Goal: Find specific page/section: Find specific page/section

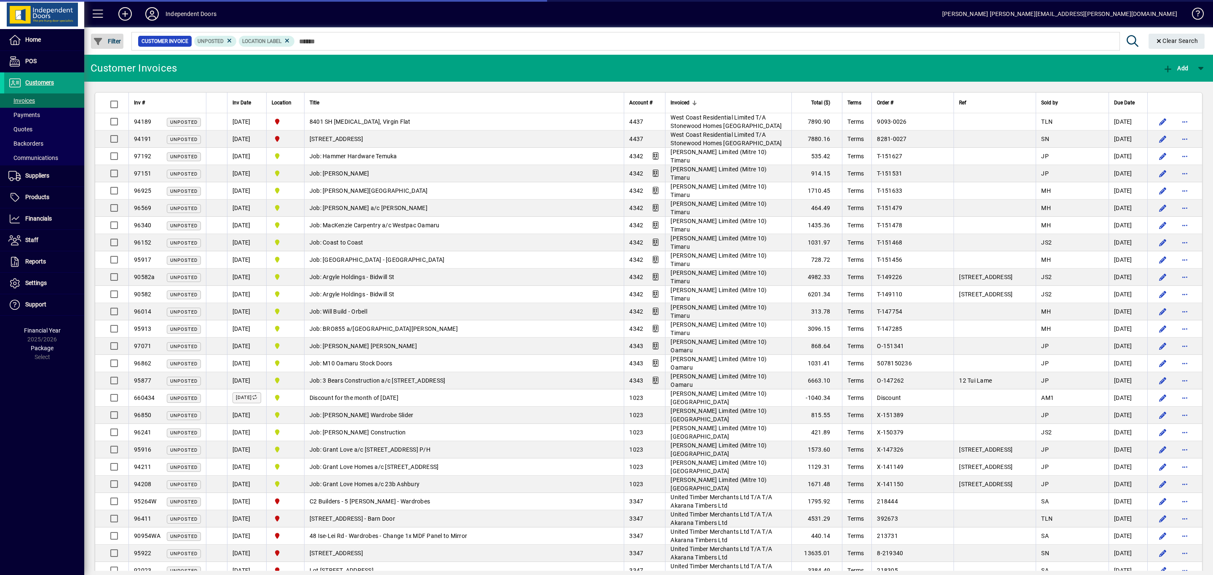
click at [104, 41] on span "Filter" at bounding box center [107, 41] width 28 height 7
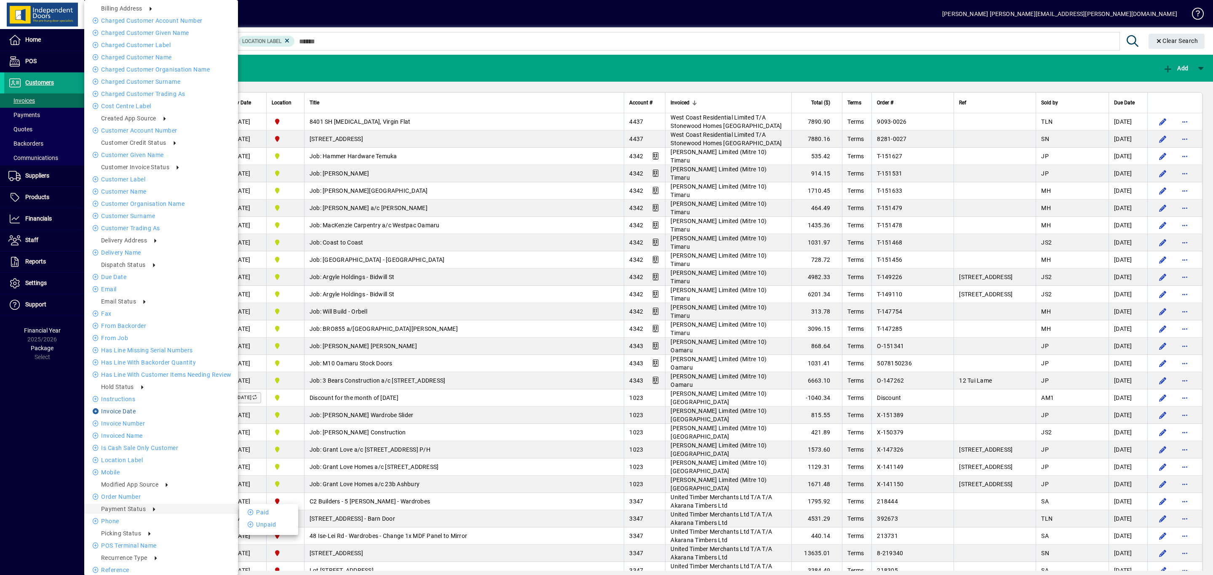
click at [125, 411] on li "Invoice date" at bounding box center [161, 411] width 154 height 10
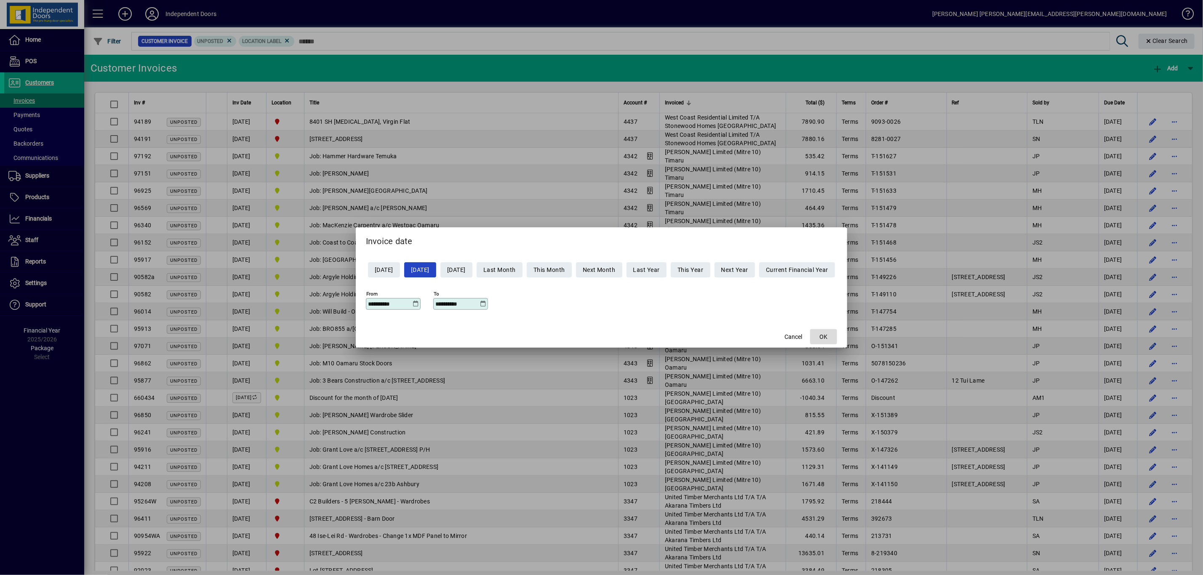
click at [828, 340] on span "OK" at bounding box center [824, 337] width 8 height 9
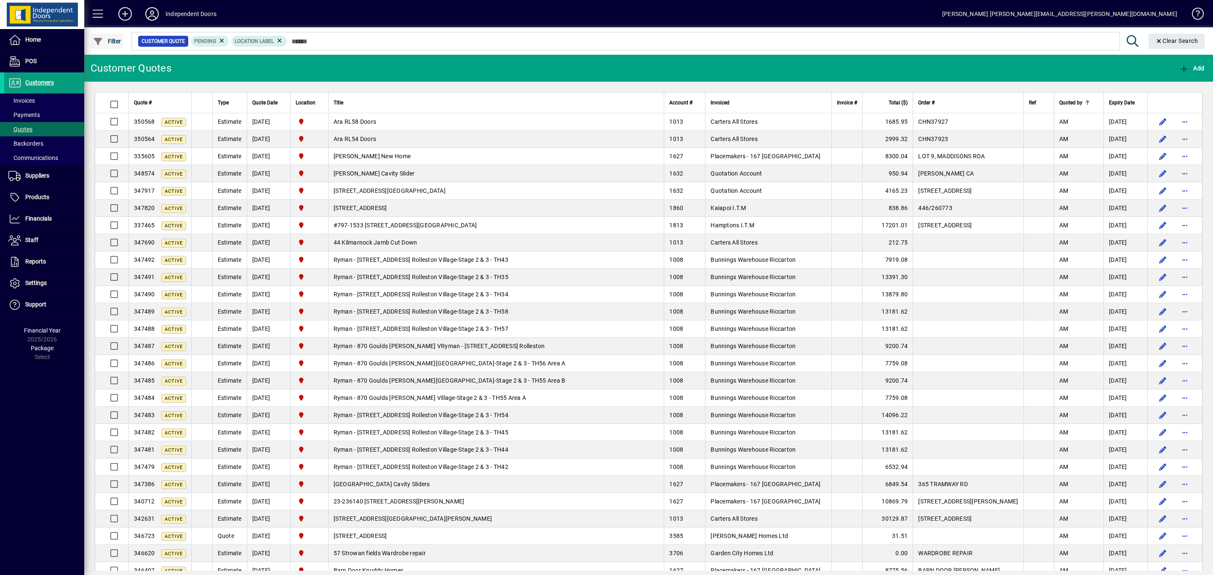
click at [117, 40] on span "Filter" at bounding box center [107, 41] width 28 height 7
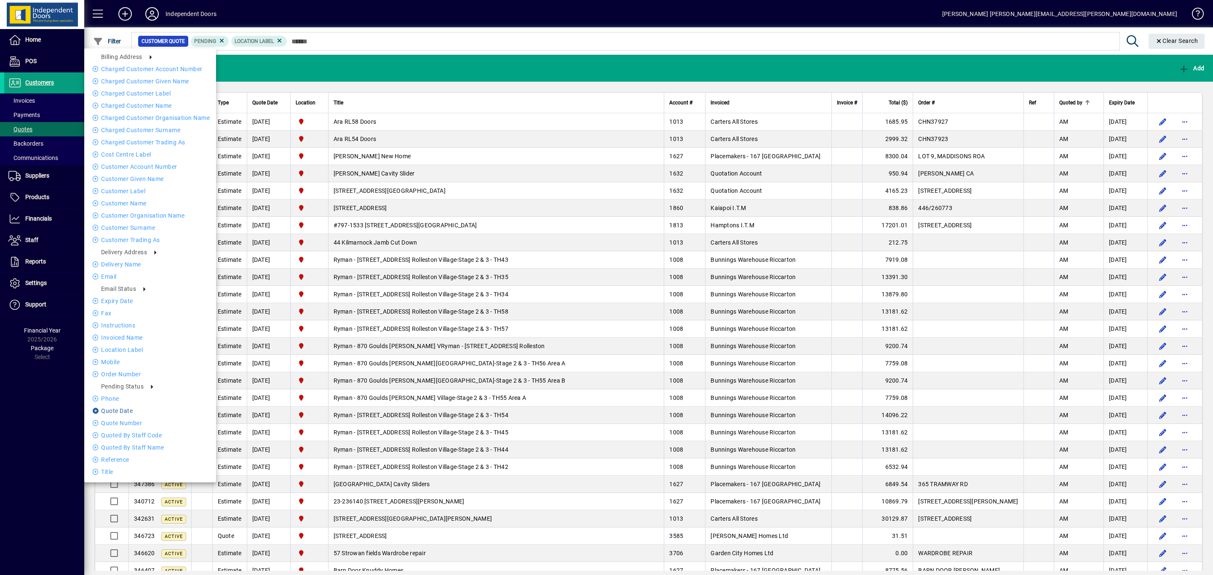
click at [128, 413] on li "Quote date" at bounding box center [150, 411] width 132 height 10
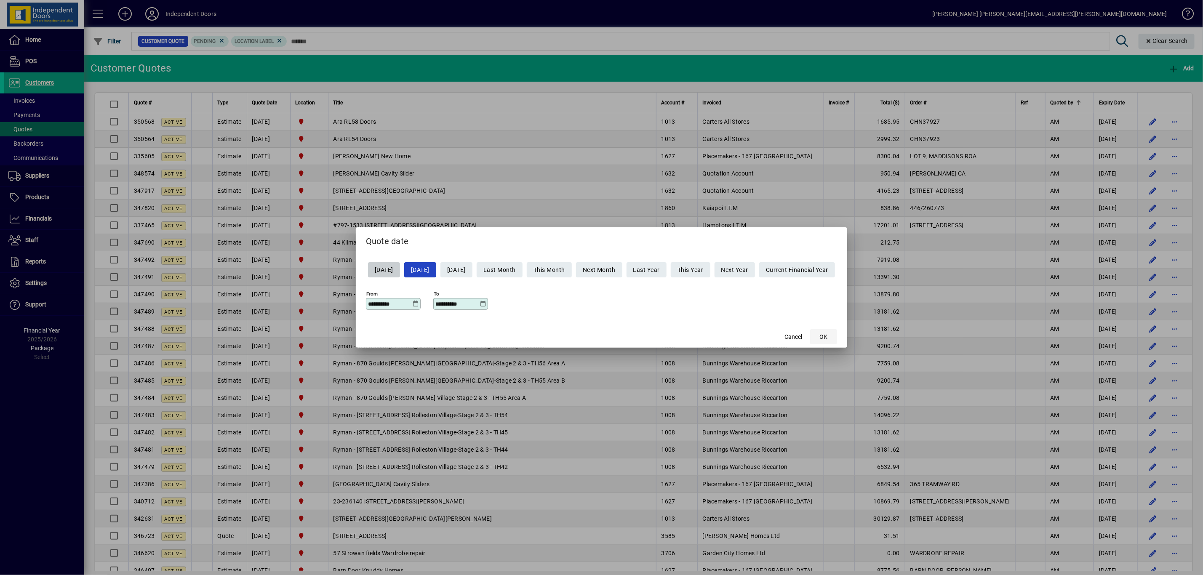
click at [828, 337] on span "OK" at bounding box center [824, 337] width 8 height 9
